Goal: Information Seeking & Learning: Learn about a topic

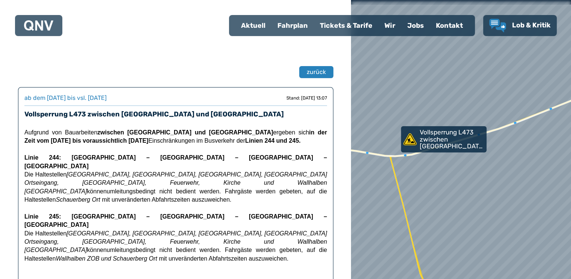
click at [287, 31] on div "Fahrplan" at bounding box center [293, 26] width 42 height 20
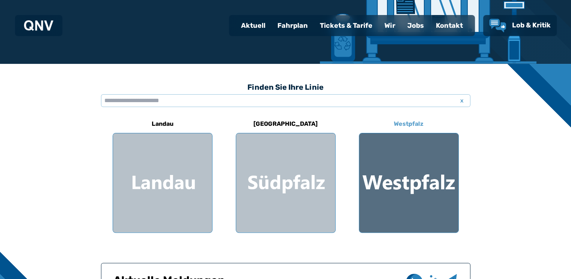
scroll to position [263, 0]
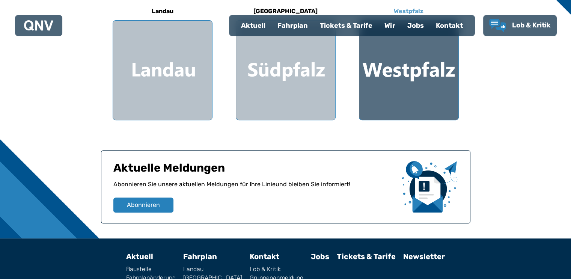
click at [406, 92] on div at bounding box center [408, 70] width 99 height 99
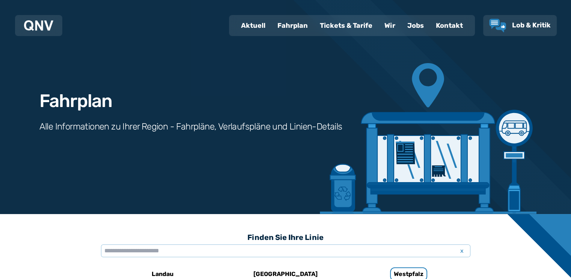
click at [339, 30] on div "Tickets & Tarife" at bounding box center [346, 26] width 65 height 20
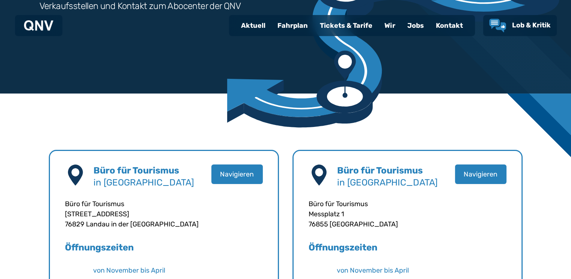
scroll to position [51, 0]
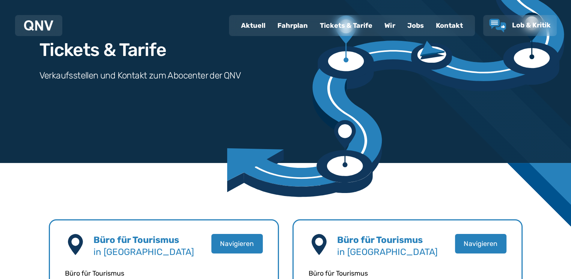
click at [446, 27] on div "Kontakt" at bounding box center [449, 26] width 39 height 20
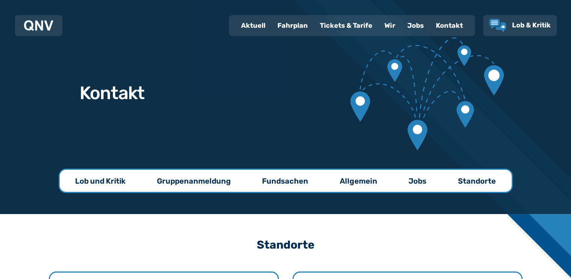
click at [113, 182] on p "Lob und Kritik" at bounding box center [100, 181] width 50 height 11
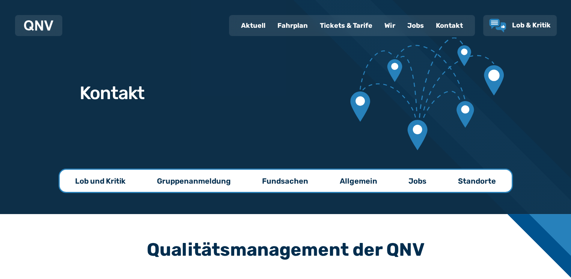
click at [450, 29] on div "Kontakt" at bounding box center [449, 26] width 39 height 20
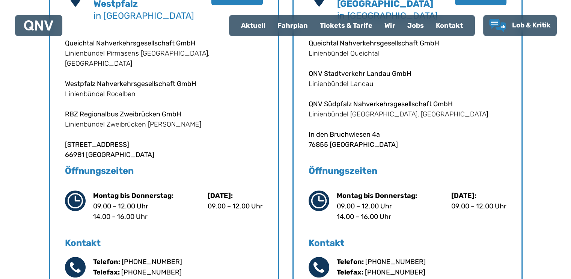
scroll to position [113, 0]
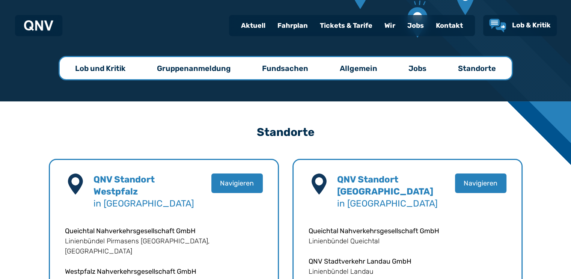
click at [284, 26] on div "Fahrplan" at bounding box center [293, 26] width 42 height 20
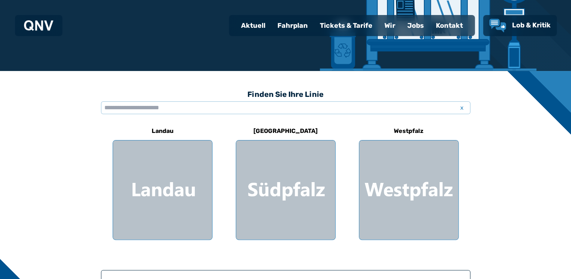
scroll to position [150, 0]
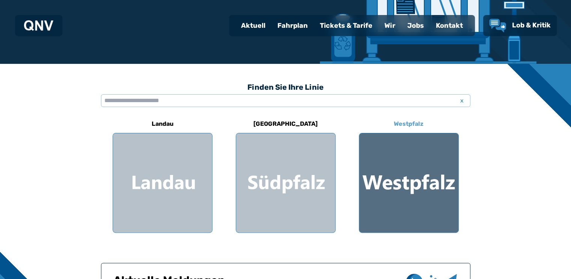
click at [395, 186] on div at bounding box center [408, 182] width 99 height 99
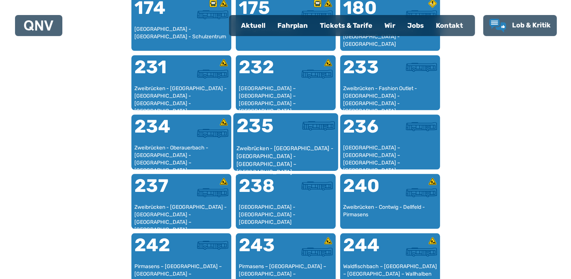
scroll to position [682, 0]
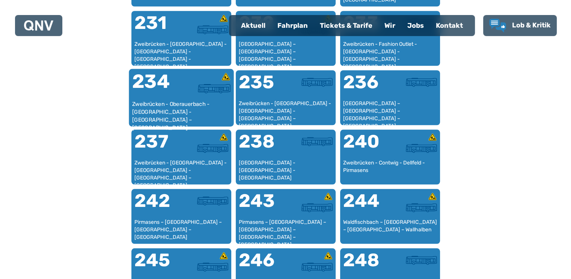
click at [197, 101] on div "Zweibrücken - Oberauerbach - [GEOGRAPHIC_DATA] - [GEOGRAPHIC_DATA] – [GEOGRAPHI…" at bounding box center [181, 111] width 99 height 23
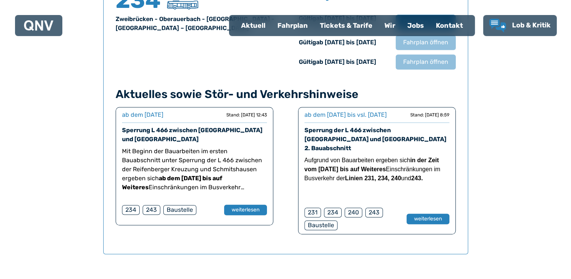
scroll to position [607, 0]
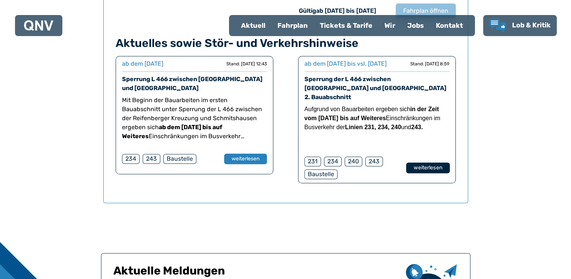
click at [434, 168] on button "weiterlesen" at bounding box center [428, 168] width 44 height 11
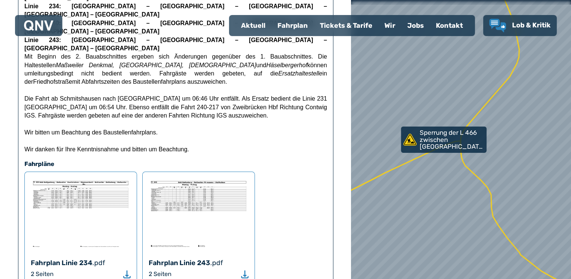
scroll to position [225, 0]
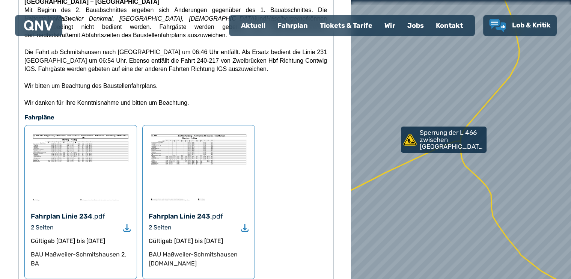
click at [128, 224] on icon "Download" at bounding box center [127, 228] width 8 height 9
